Goal: Information Seeking & Learning: Learn about a topic

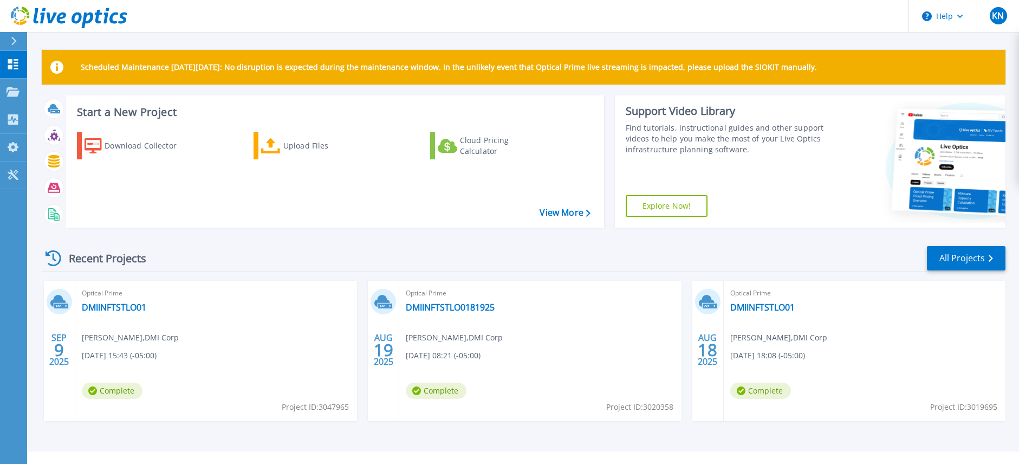
click at [113, 393] on span "Complete" at bounding box center [112, 391] width 61 height 16
click at [126, 307] on link "DMIINFTSTLO01" at bounding box center [114, 307] width 64 height 11
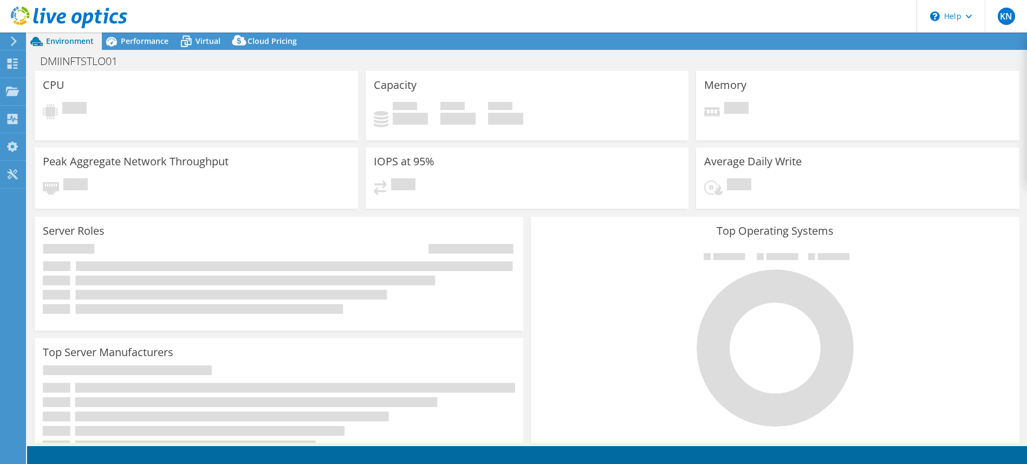
select select "USD"
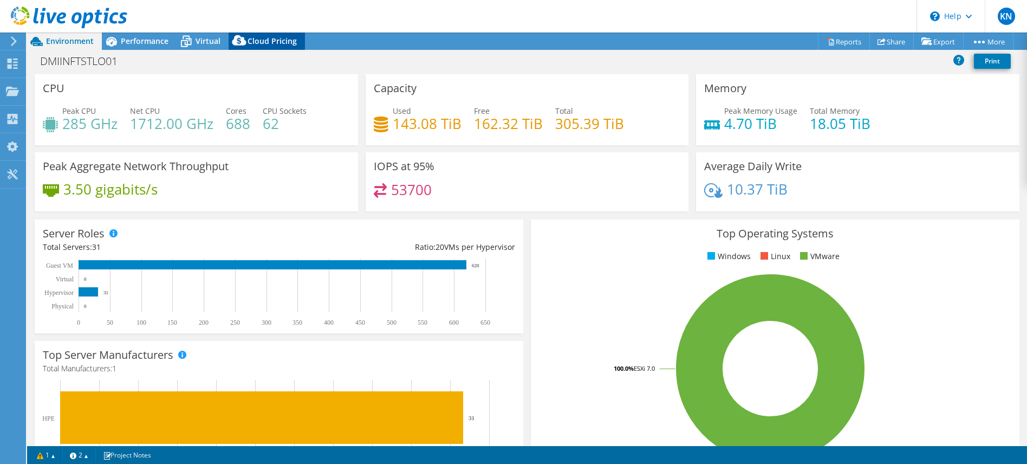
click at [275, 40] on span "Cloud Pricing" at bounding box center [272, 41] width 49 height 10
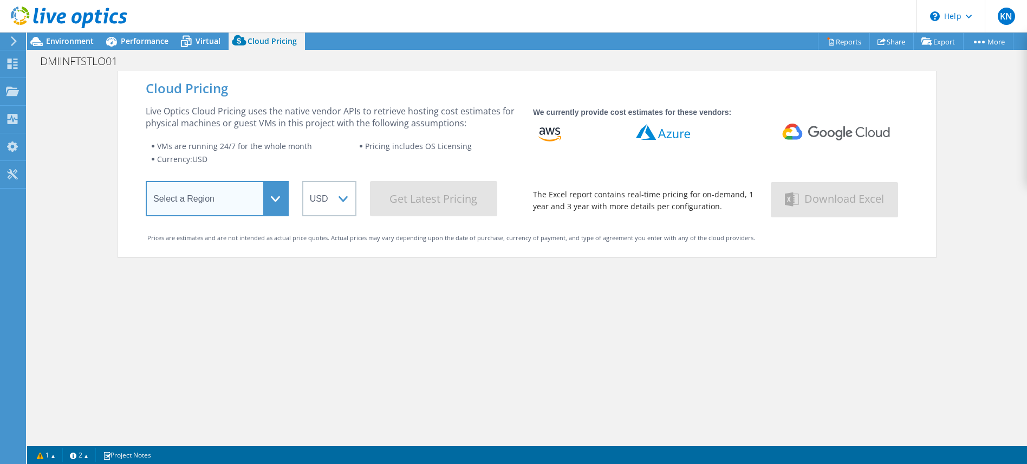
click at [267, 198] on select "Select a Region [GEOGRAPHIC_DATA] ([GEOGRAPHIC_DATA]) [GEOGRAPHIC_DATA] ([GEOGR…" at bounding box center [217, 198] width 143 height 35
select select "USEast"
click at [146, 183] on select "Select a Region [GEOGRAPHIC_DATA] ([GEOGRAPHIC_DATA]) [GEOGRAPHIC_DATA] ([GEOGR…" at bounding box center [217, 198] width 143 height 35
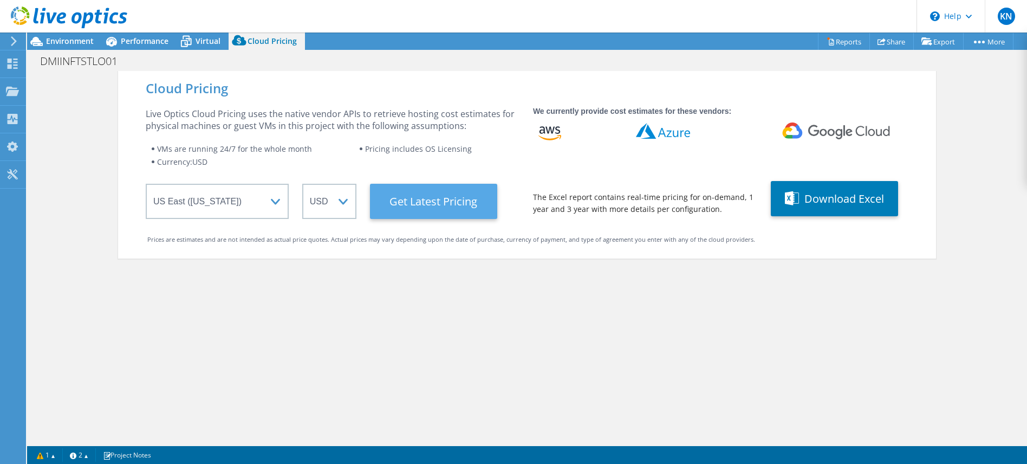
click at [445, 206] on Latest "Get Latest Pricing" at bounding box center [433, 201] width 127 height 35
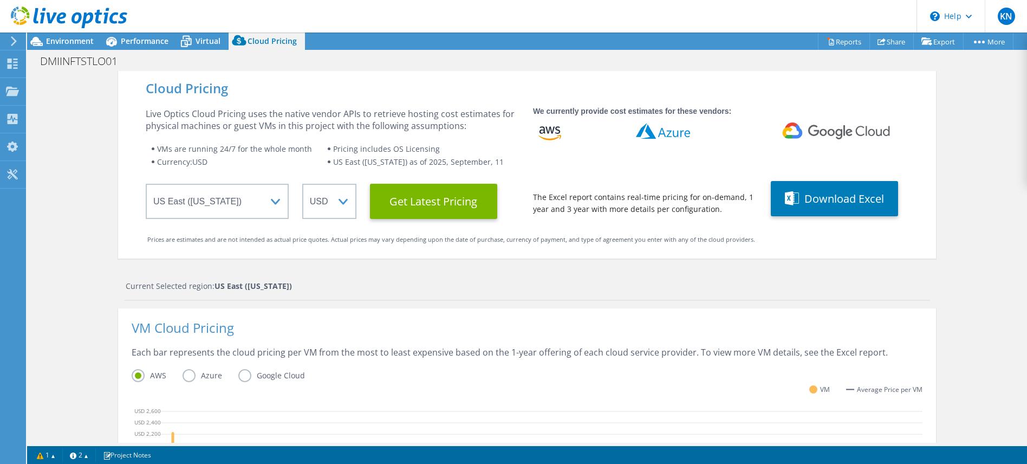
click at [186, 374] on label "Azure" at bounding box center [211, 375] width 56 height 13
click at [0, 0] on input "Azure" at bounding box center [0, 0] width 0 height 0
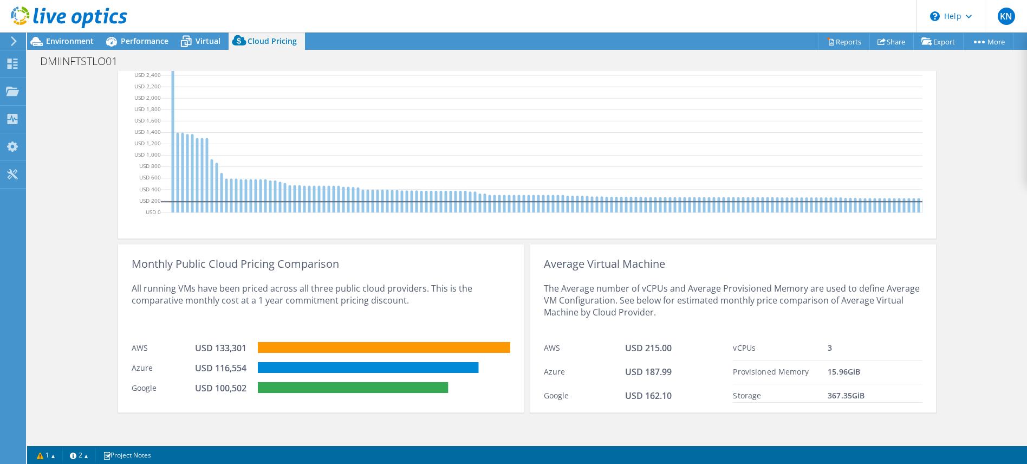
scroll to position [360, 0]
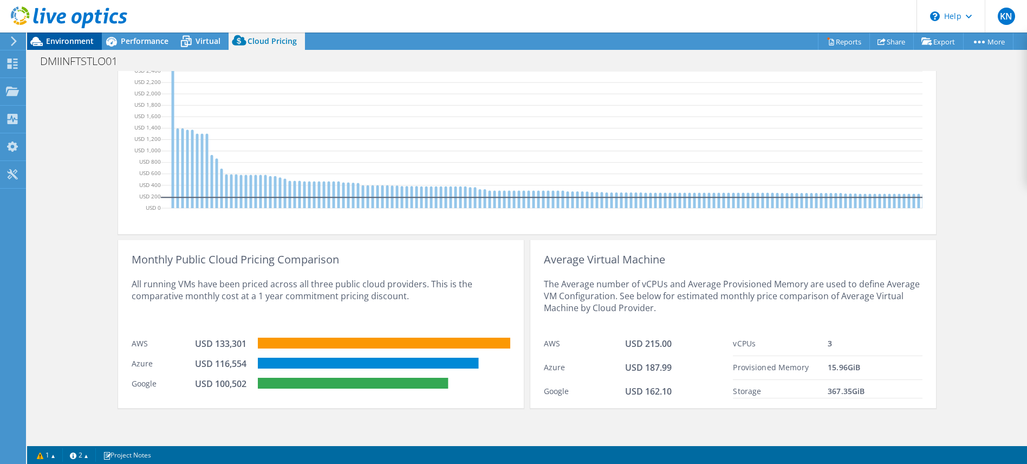
click at [54, 42] on span "Environment" at bounding box center [70, 41] width 48 height 10
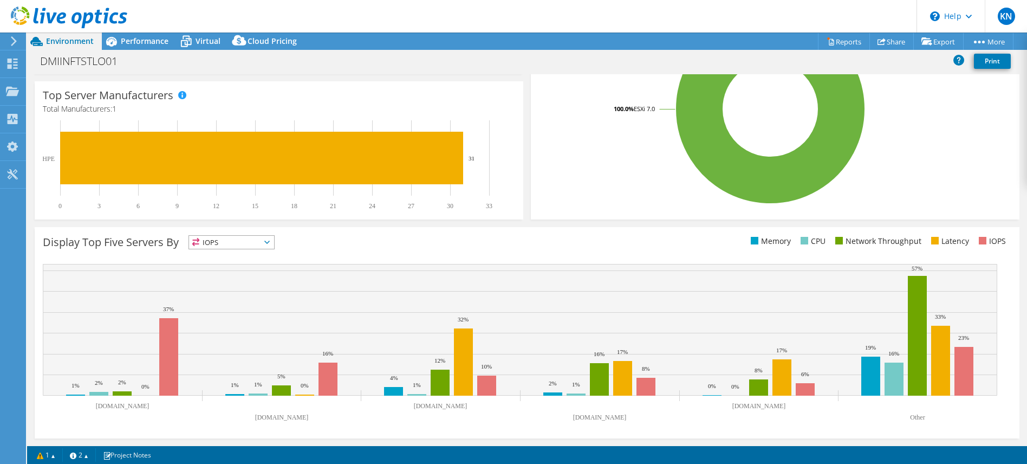
scroll to position [260, 0]
click at [129, 42] on span "Performance" at bounding box center [145, 41] width 48 height 10
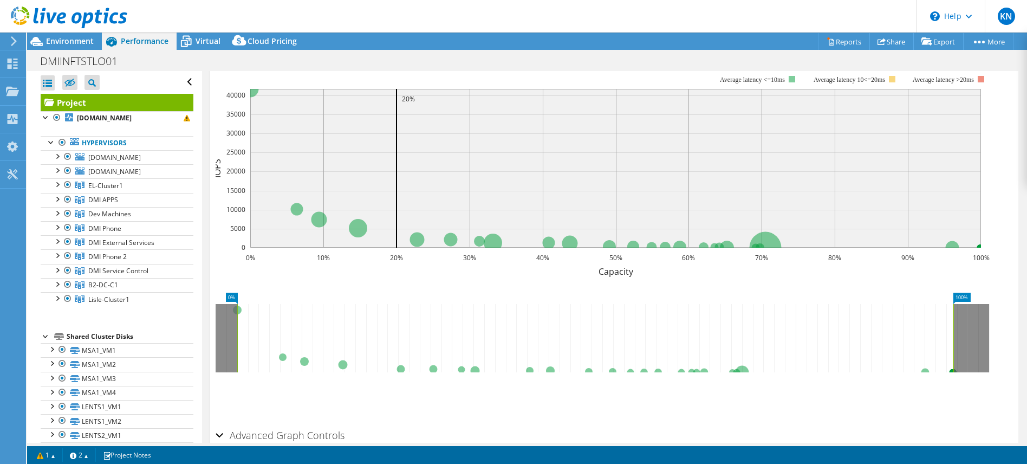
scroll to position [0, 0]
click at [202, 41] on span "Virtual" at bounding box center [208, 41] width 25 height 10
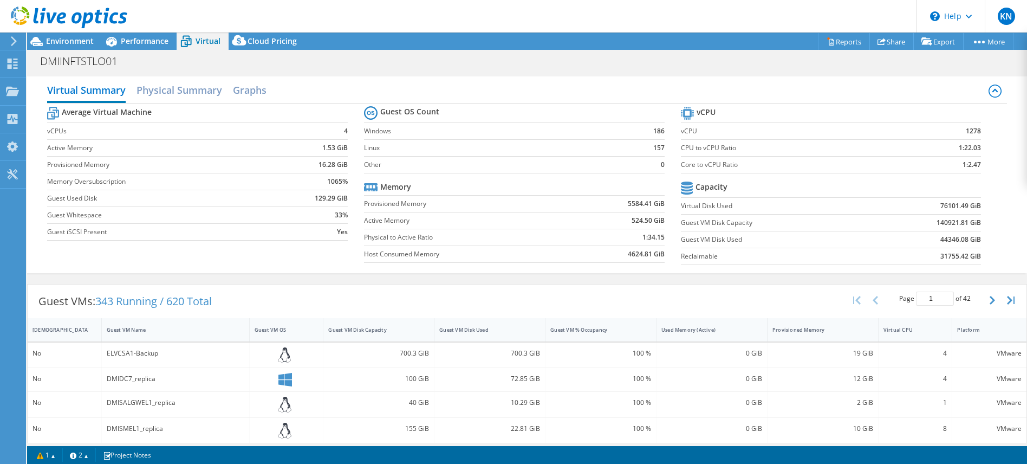
click at [22, 17] on icon at bounding box center [69, 18] width 116 height 22
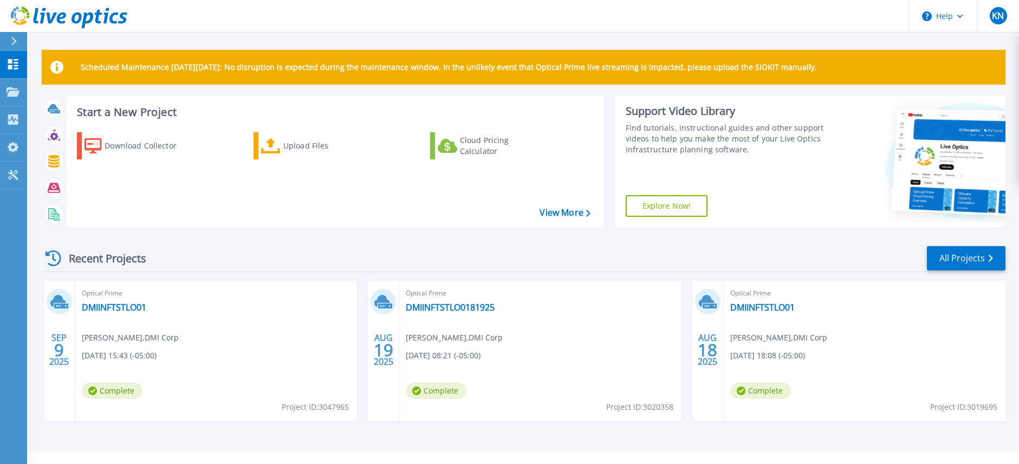
click at [59, 301] on icon at bounding box center [58, 301] width 16 height 12
